Goal: Information Seeking & Learning: Learn about a topic

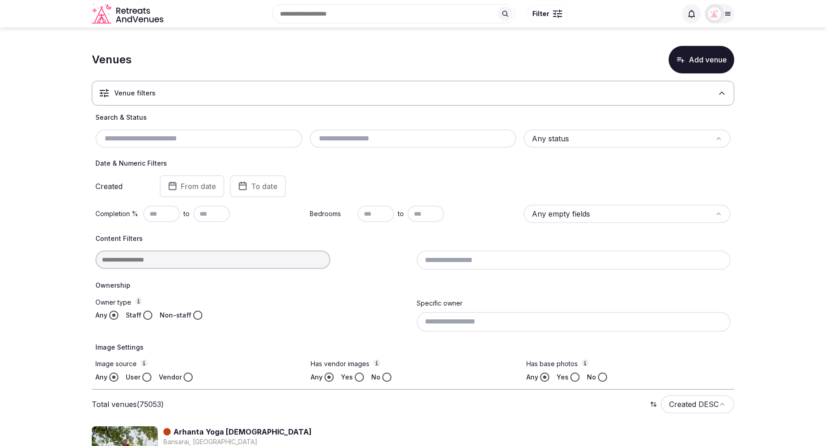
click at [604, 103] on div "Venue filters" at bounding box center [413, 93] width 643 height 25
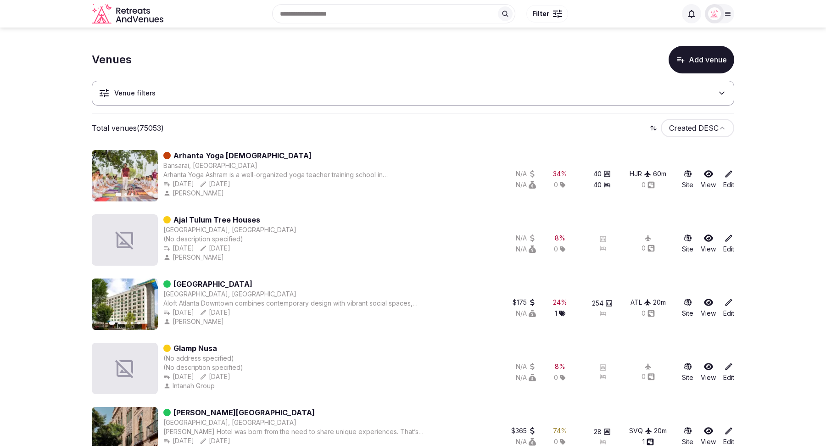
click at [695, 54] on button "Add venue" at bounding box center [702, 60] width 66 height 28
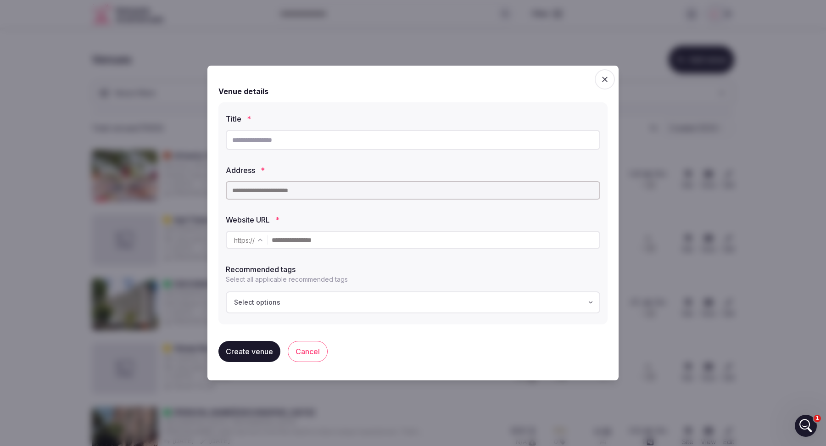
click at [285, 143] on input "text" at bounding box center [413, 140] width 375 height 20
click at [605, 83] on icon "button" at bounding box center [604, 79] width 9 height 9
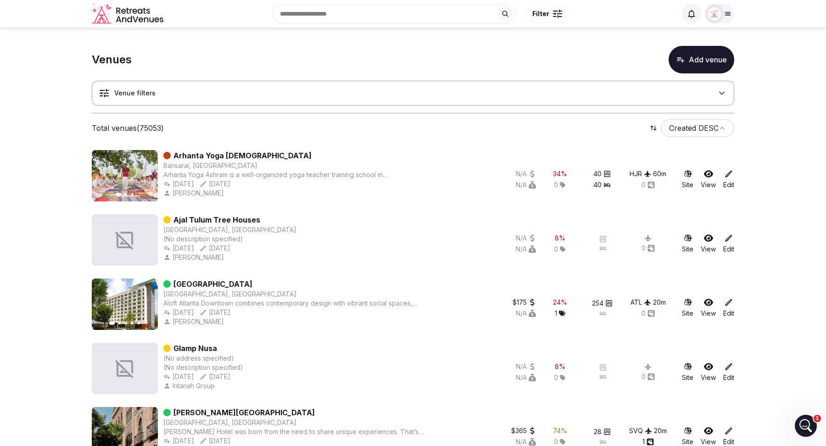
click at [318, 19] on div "Recent searches [GEOGRAPHIC_DATA], [GEOGRAPHIC_DATA] [GEOGRAPHIC_DATA] [GEOGRAP…" at bounding box center [421, 13] width 509 height 39
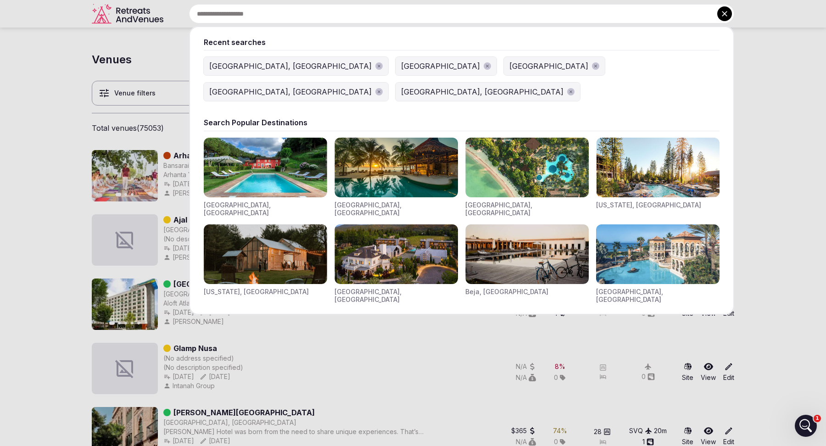
click at [227, 68] on div "[GEOGRAPHIC_DATA], [GEOGRAPHIC_DATA]" at bounding box center [290, 66] width 162 height 11
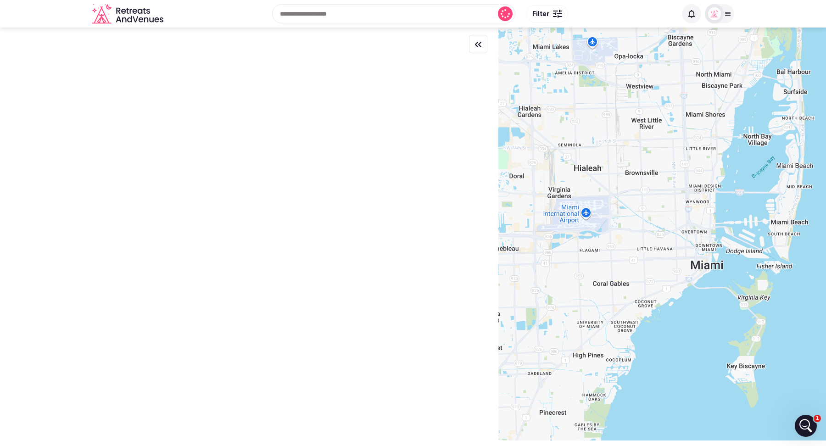
click at [549, 17] on button "Filter" at bounding box center [547, 13] width 42 height 17
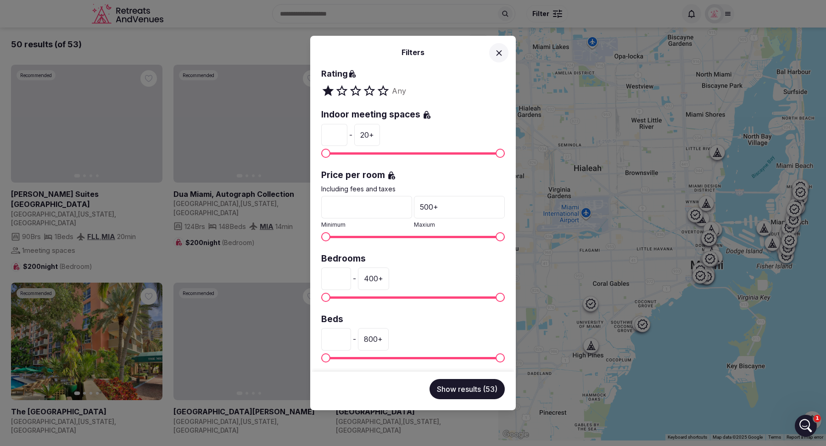
scroll to position [166, 0]
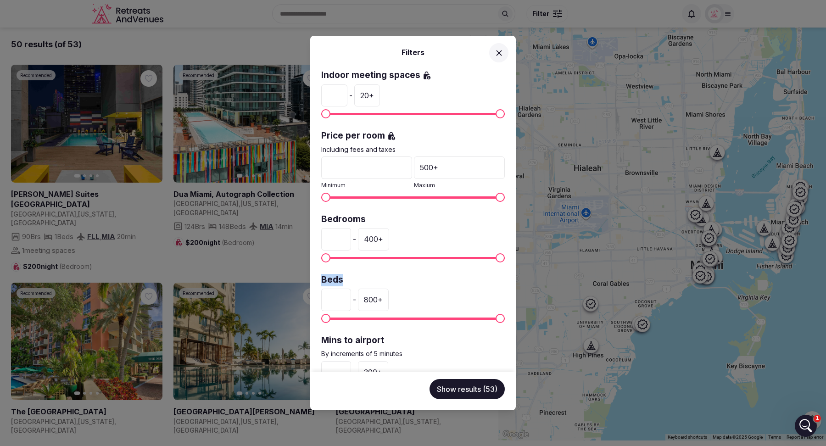
drag, startPoint x: 347, startPoint y: 279, endPoint x: 320, endPoint y: 279, distance: 26.2
click at [320, 279] on div "Venue name Status All Published Draft Has cover photo? Any Yes No Rating Any In…" at bounding box center [413, 220] width 206 height 303
click at [498, 56] on icon at bounding box center [499, 53] width 10 height 10
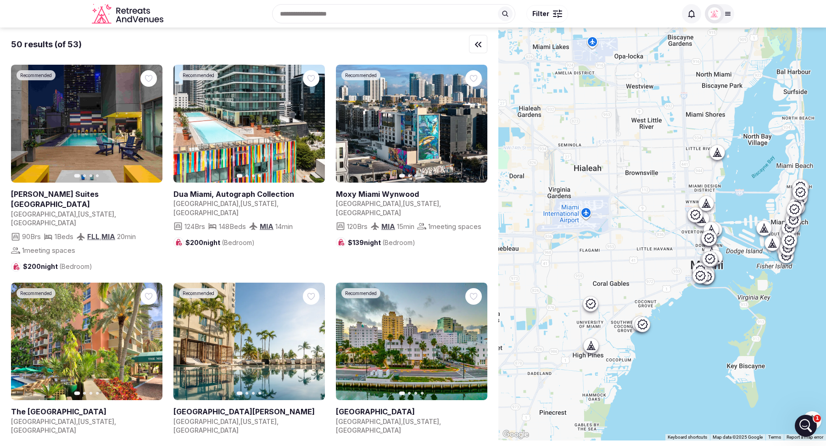
click at [545, 17] on span "Filter" at bounding box center [540, 13] width 17 height 9
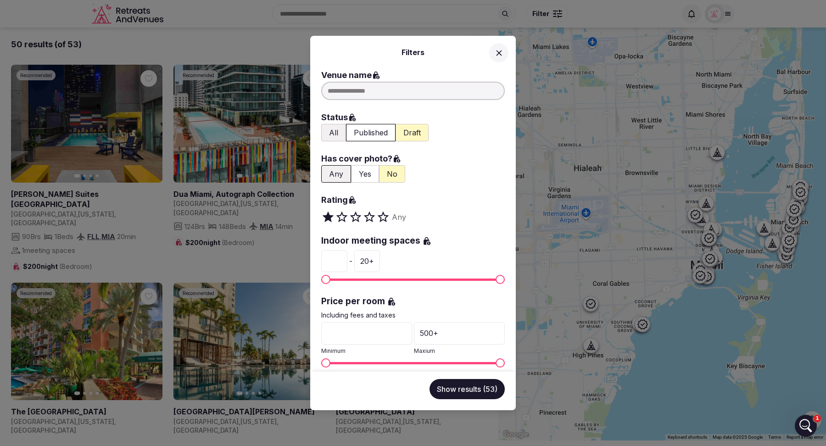
click at [330, 130] on button "All" at bounding box center [333, 132] width 25 height 17
click at [361, 171] on button "Yes" at bounding box center [365, 173] width 28 height 17
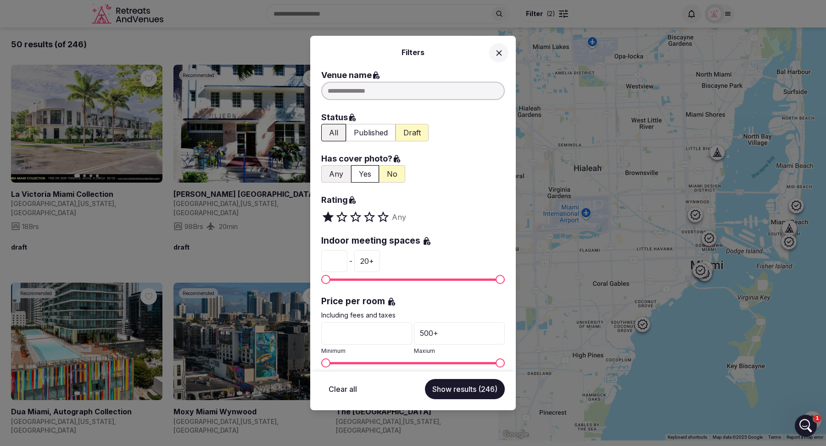
click at [498, 52] on icon at bounding box center [499, 53] width 10 height 10
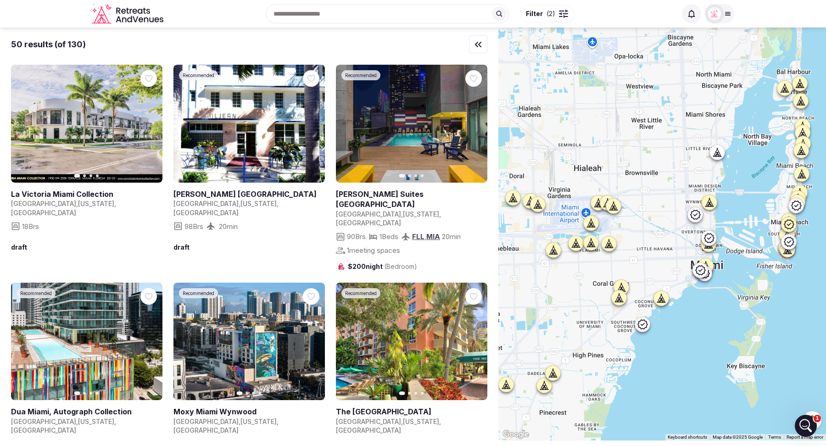
click at [553, 19] on button "Filter ( 2 )" at bounding box center [547, 13] width 54 height 17
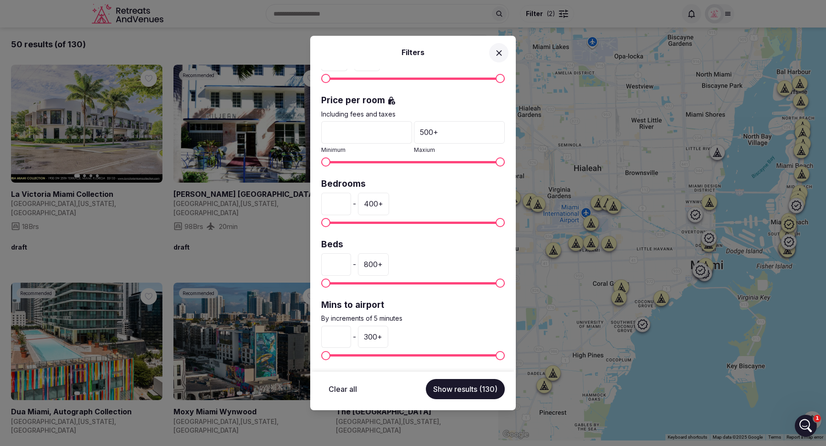
scroll to position [201, 0]
drag, startPoint x: 352, startPoint y: 240, endPoint x: 320, endPoint y: 243, distance: 31.8
click at [320, 243] on div "Venue name Status All Published Draft Has cover photo? Any Yes No Rating Any In…" at bounding box center [413, 220] width 206 height 303
click at [409, 230] on div "Venue name Status All Published Draft Has cover photo? Any Yes No Rating Any In…" at bounding box center [413, 220] width 206 height 303
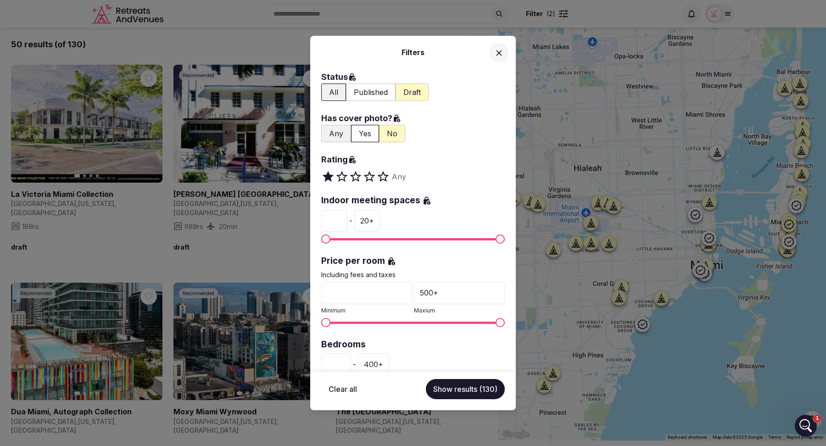
scroll to position [0, 0]
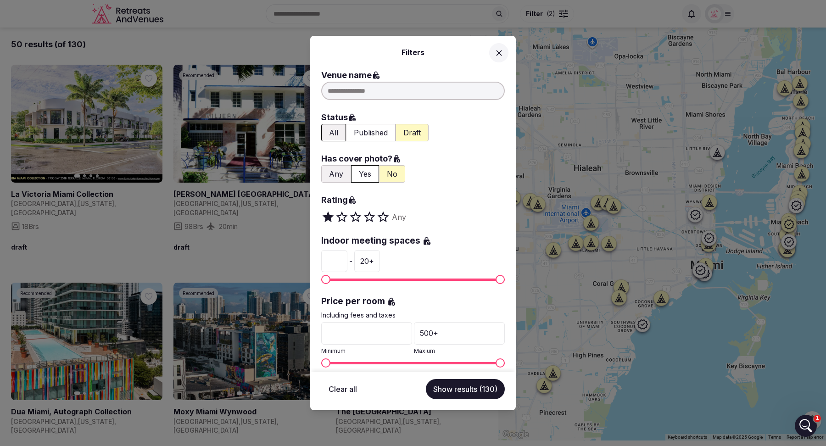
click at [494, 58] on button at bounding box center [498, 52] width 19 height 19
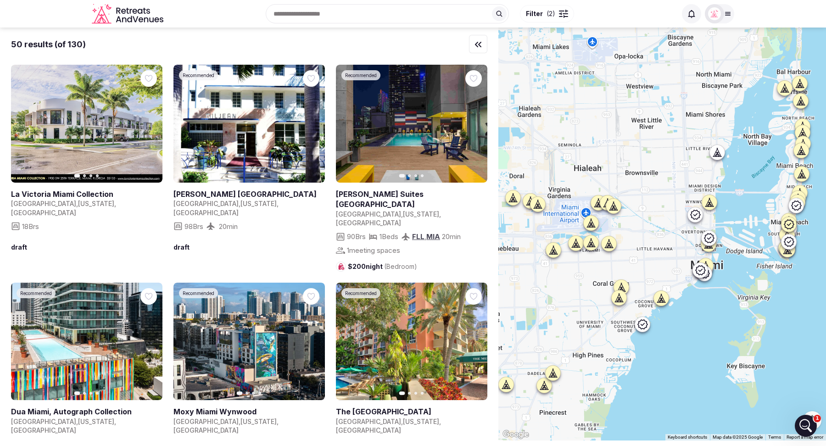
click at [553, 17] on span "( 2 )" at bounding box center [551, 13] width 9 height 9
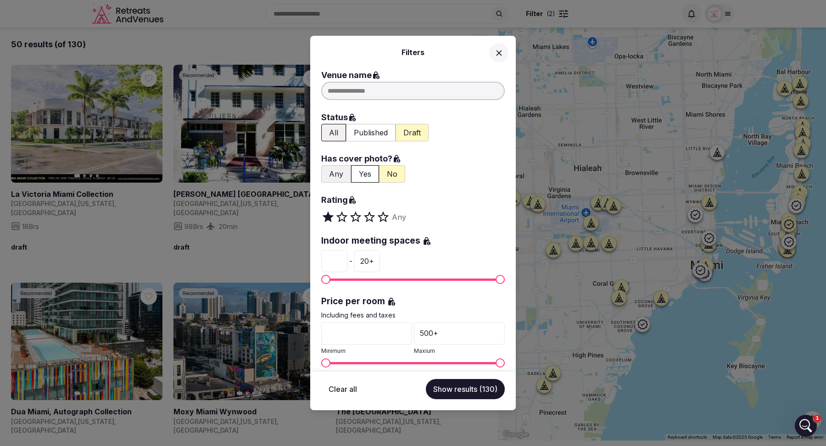
click at [264, 33] on div "Filters Venue name Status All Published Draft Has cover photo? Any Yes No Ratin…" at bounding box center [413, 223] width 826 height 446
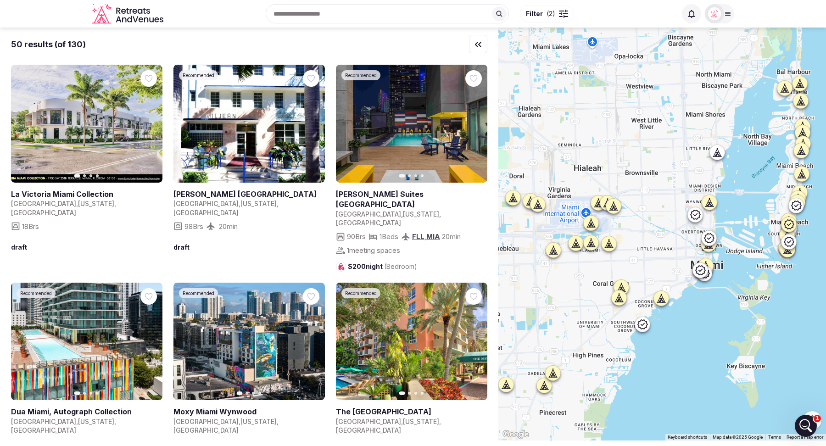
click at [547, 14] on span "( 2 )" at bounding box center [551, 13] width 9 height 9
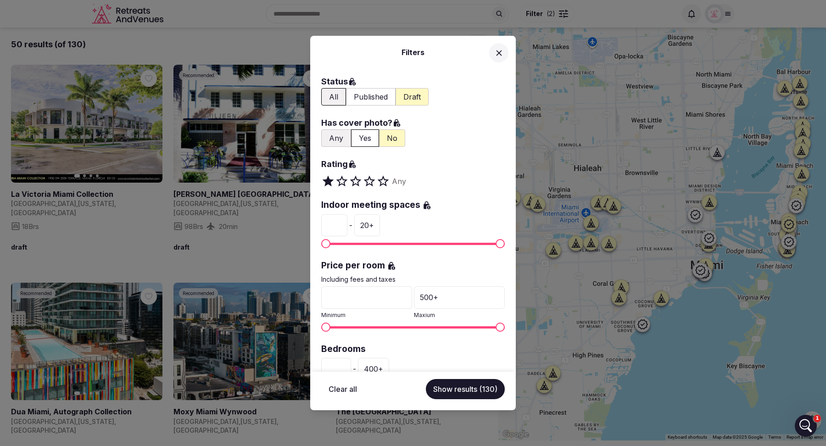
scroll to position [34, 0]
click at [503, 49] on icon at bounding box center [499, 53] width 10 height 10
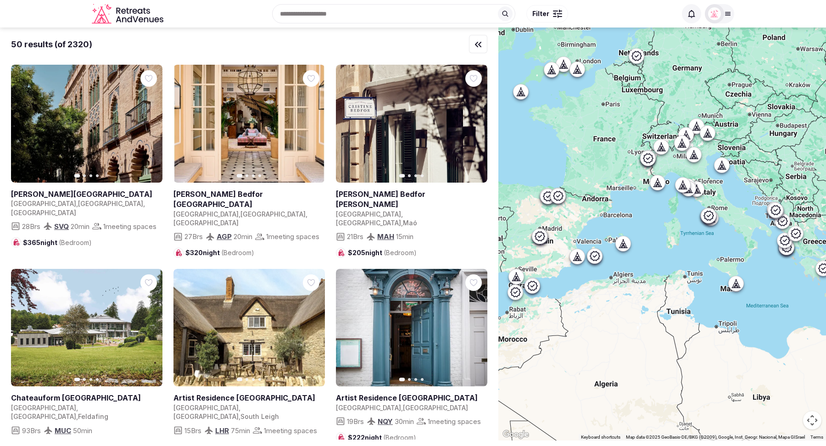
click at [305, 19] on div "Recent searches [GEOGRAPHIC_DATA], [GEOGRAPHIC_DATA] [GEOGRAPHIC_DATA] [GEOGRAP…" at bounding box center [421, 13] width 509 height 39
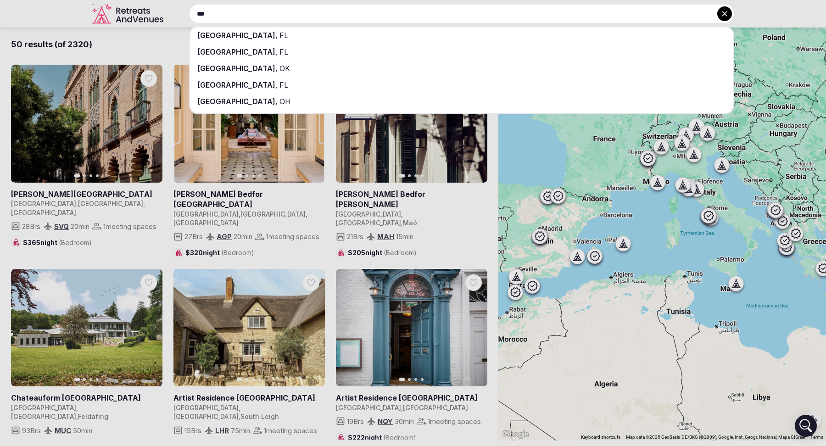
type input "***"
click at [303, 33] on div "[GEOGRAPHIC_DATA] , [GEOGRAPHIC_DATA]" at bounding box center [461, 35] width 543 height 17
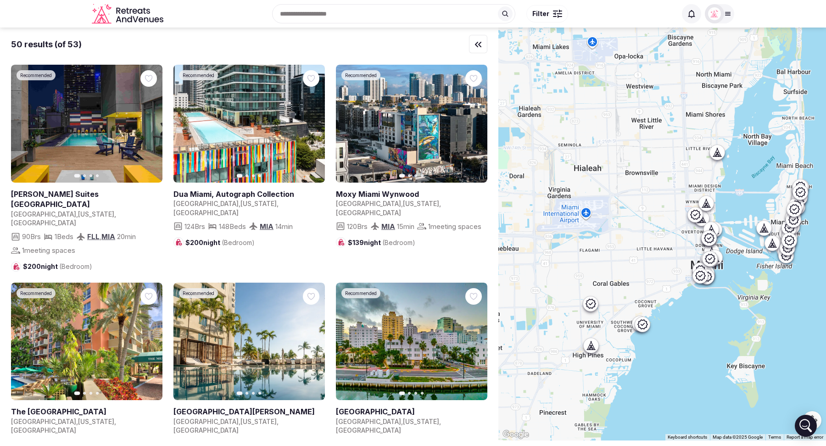
click at [550, 13] on button "Filter" at bounding box center [547, 13] width 42 height 17
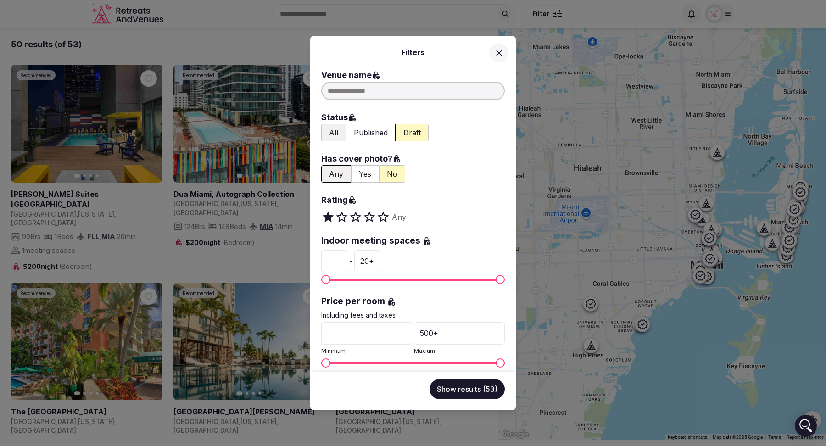
click at [334, 133] on button "All" at bounding box center [333, 132] width 25 height 17
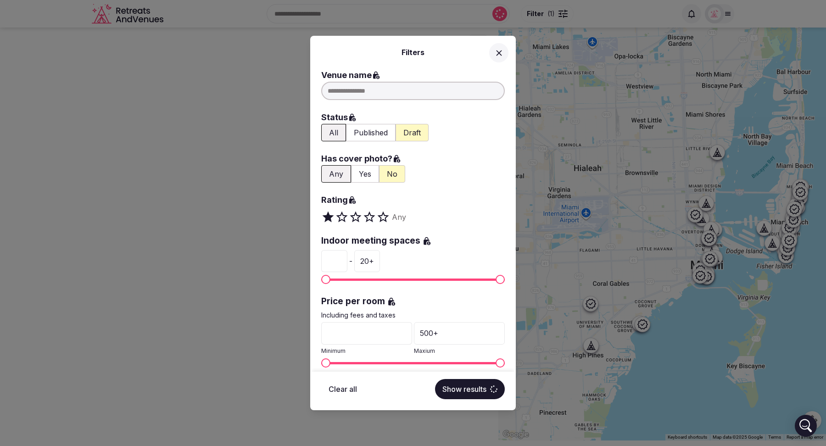
click at [363, 172] on button "Yes" at bounding box center [365, 173] width 28 height 17
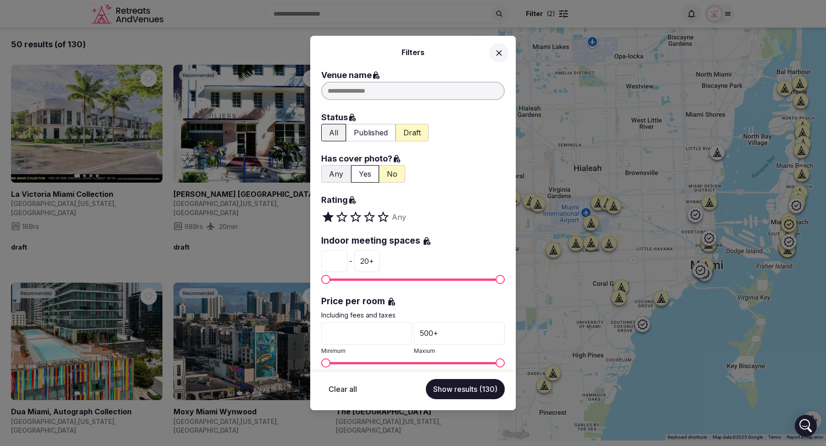
click at [461, 390] on button "Show results (130)" at bounding box center [465, 389] width 79 height 20
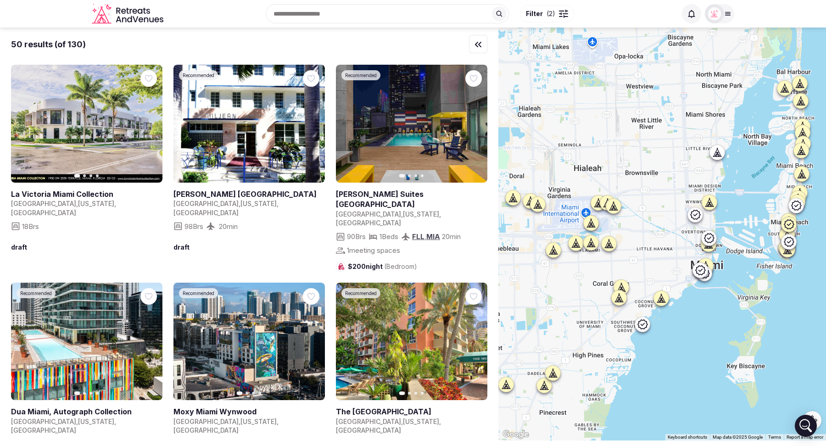
click at [545, 17] on span "Filter ( 2 )" at bounding box center [540, 13] width 29 height 9
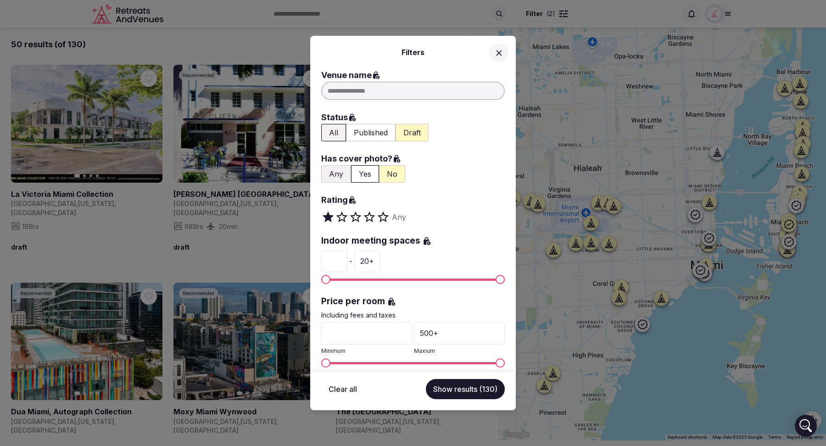
click at [501, 52] on icon at bounding box center [499, 53] width 10 height 10
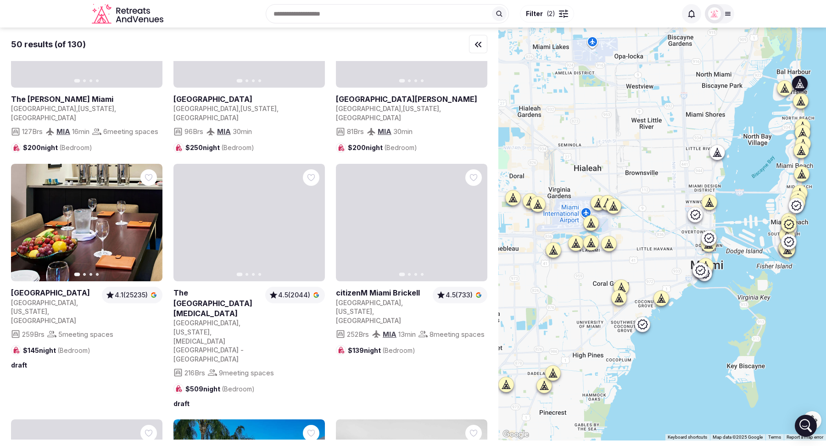
scroll to position [716, 0]
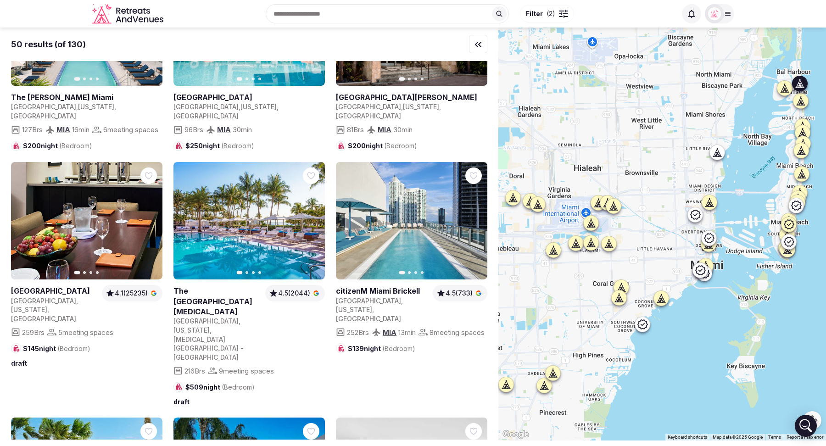
click at [309, 217] on icon "button" at bounding box center [311, 220] width 7 height 7
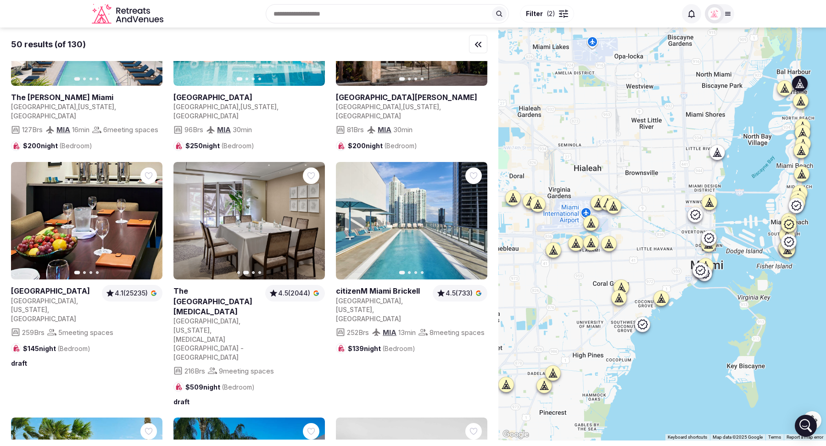
click at [309, 217] on icon "button" at bounding box center [311, 220] width 7 height 7
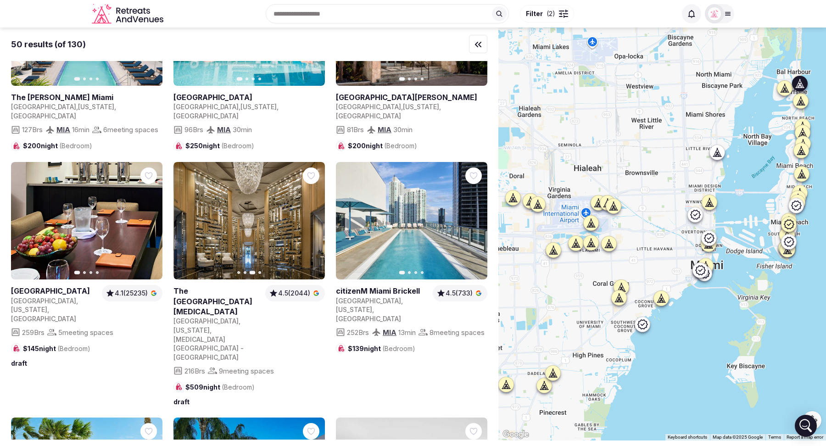
click at [309, 217] on icon "button" at bounding box center [311, 220] width 7 height 7
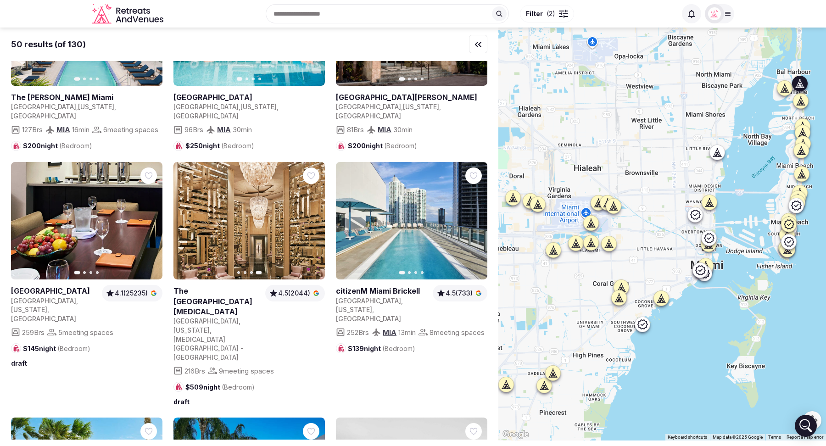
click at [185, 218] on icon "button" at bounding box center [186, 221] width 4 height 6
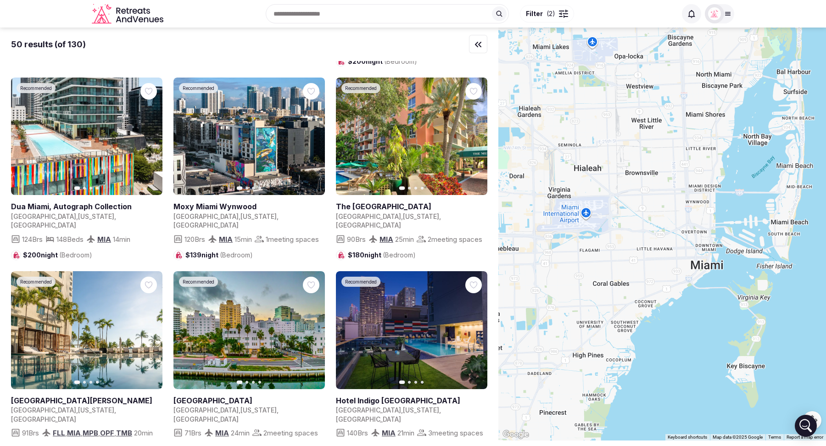
scroll to position [56, 0]
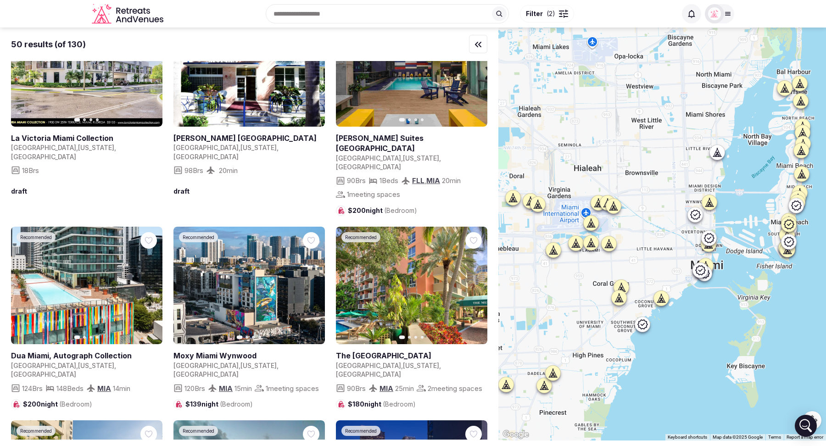
click at [553, 15] on span "( 2 )" at bounding box center [551, 13] width 9 height 9
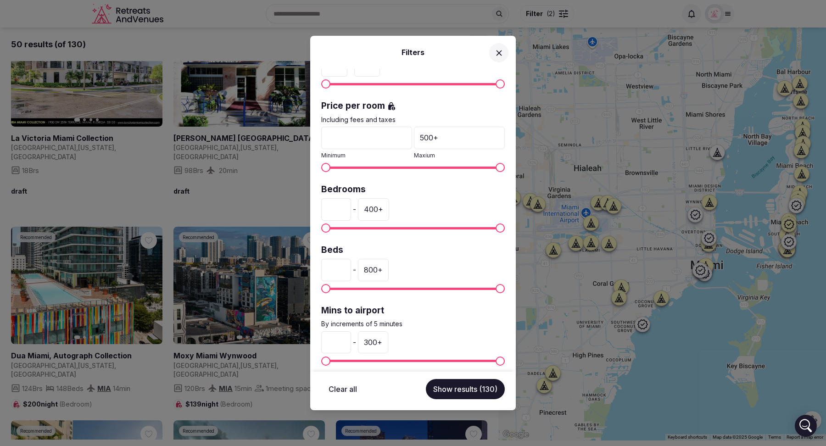
scroll to position [201, 0]
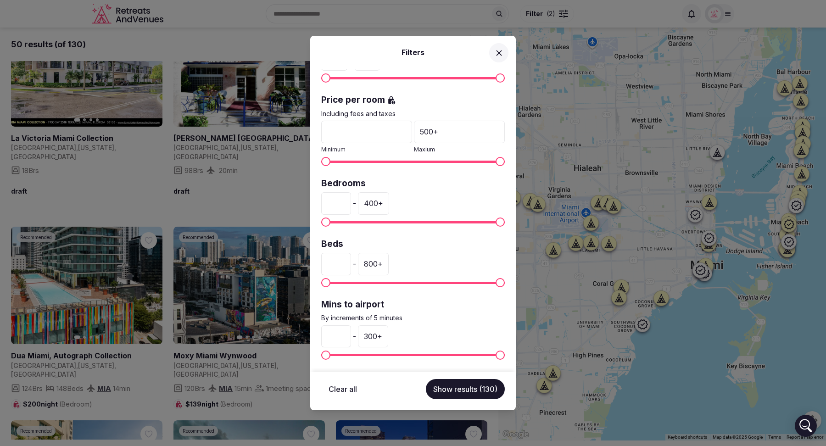
click at [381, 101] on label "Price per room" at bounding box center [413, 100] width 184 height 12
drag, startPoint x: 381, startPoint y: 101, endPoint x: 326, endPoint y: 100, distance: 54.6
click at [326, 100] on label "Price per room" at bounding box center [413, 100] width 184 height 12
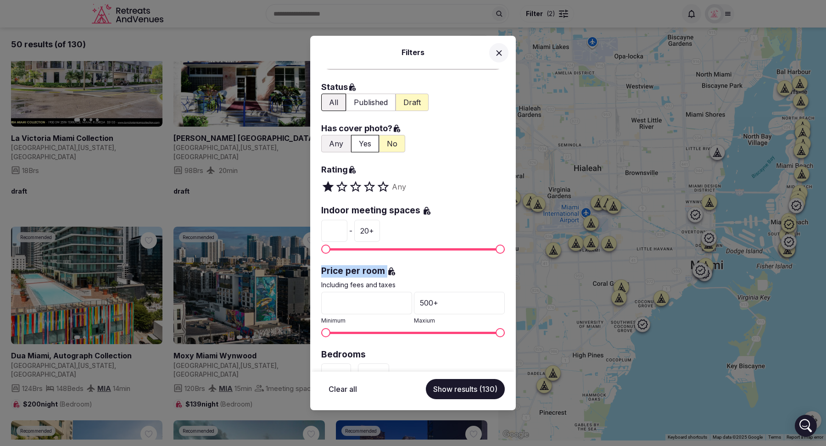
scroll to position [35, 0]
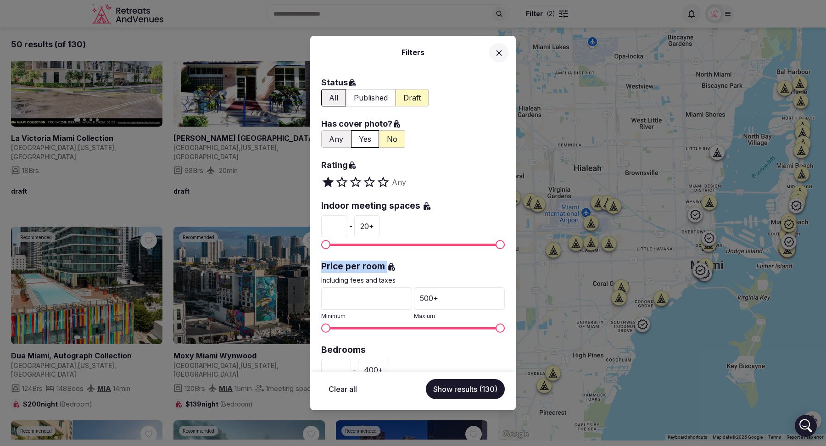
click at [410, 251] on div "Venue name Status All Published Draft Has cover photo? Any Yes No Rating Any In…" at bounding box center [413, 220] width 206 height 303
click at [501, 48] on icon at bounding box center [499, 53] width 10 height 10
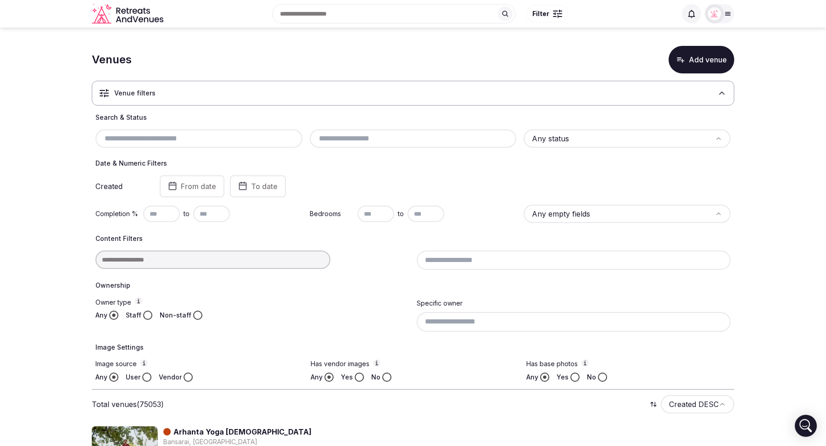
click at [723, 92] on icon at bounding box center [721, 93] width 9 height 9
